Goal: Navigation & Orientation: Understand site structure

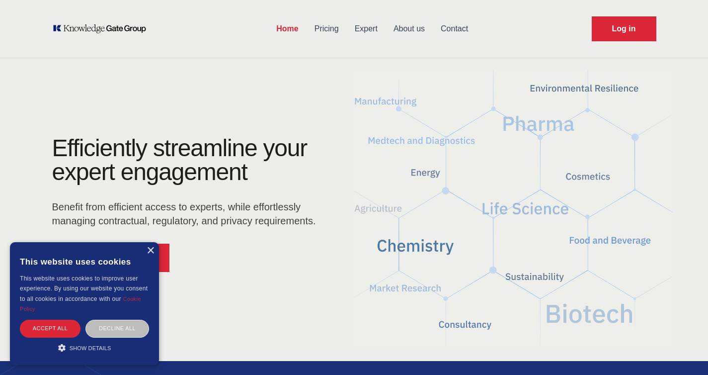
click at [359, 212] on div "Efficiently streamline your expert engagement Benefit from efficient access to …" at bounding box center [354, 208] width 636 height 144
click at [148, 251] on div "×" at bounding box center [150, 250] width 7 height 7
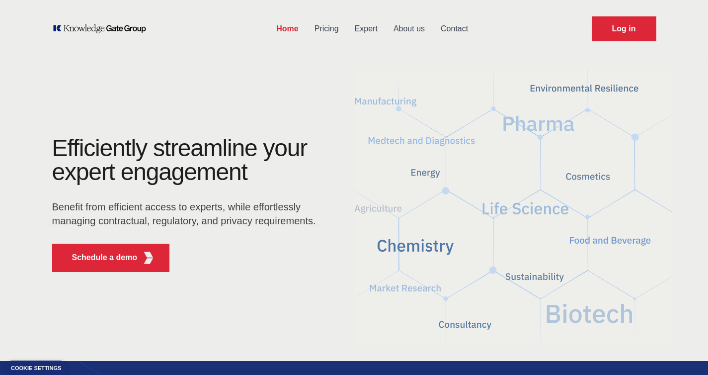
click at [330, 26] on link "Pricing" at bounding box center [327, 29] width 40 height 26
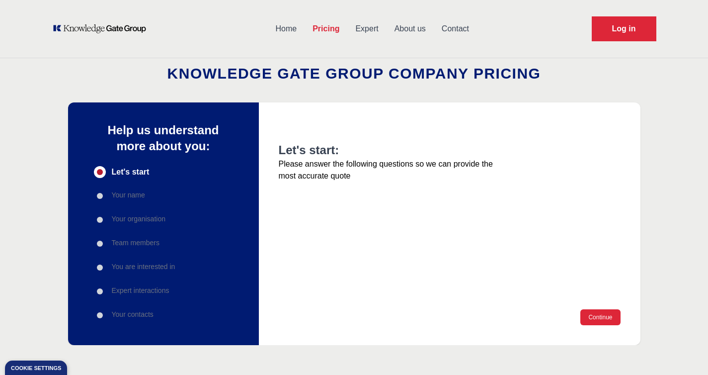
click at [365, 27] on link "Expert" at bounding box center [366, 29] width 39 height 26
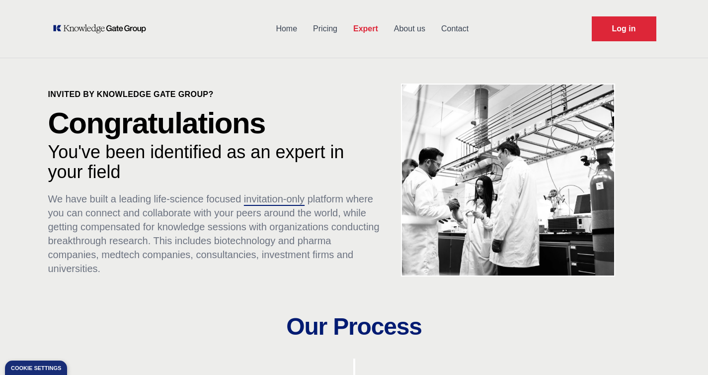
click at [404, 31] on link "About us" at bounding box center [409, 29] width 47 height 26
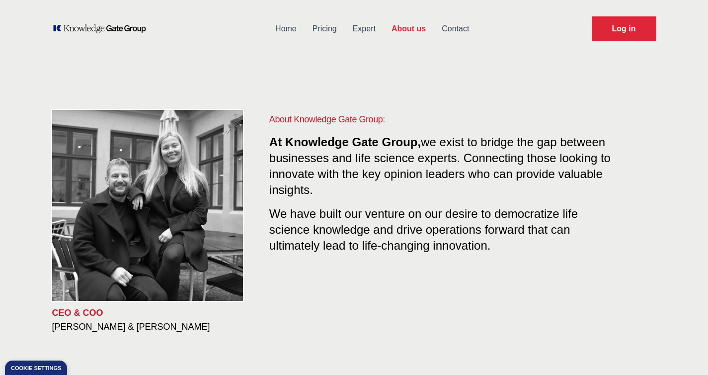
click at [270, 29] on link "Home" at bounding box center [285, 29] width 37 height 26
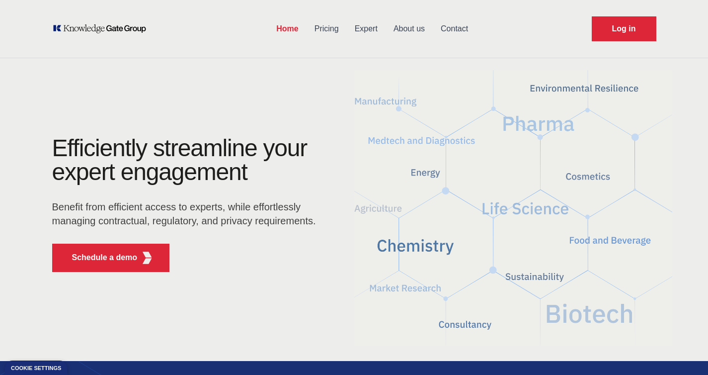
click at [413, 30] on link "About us" at bounding box center [409, 29] width 47 height 26
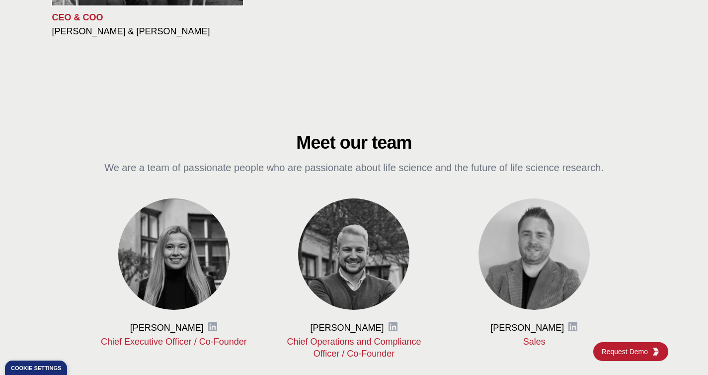
scroll to position [296, 0]
